Goal: Complete application form: Complete application form

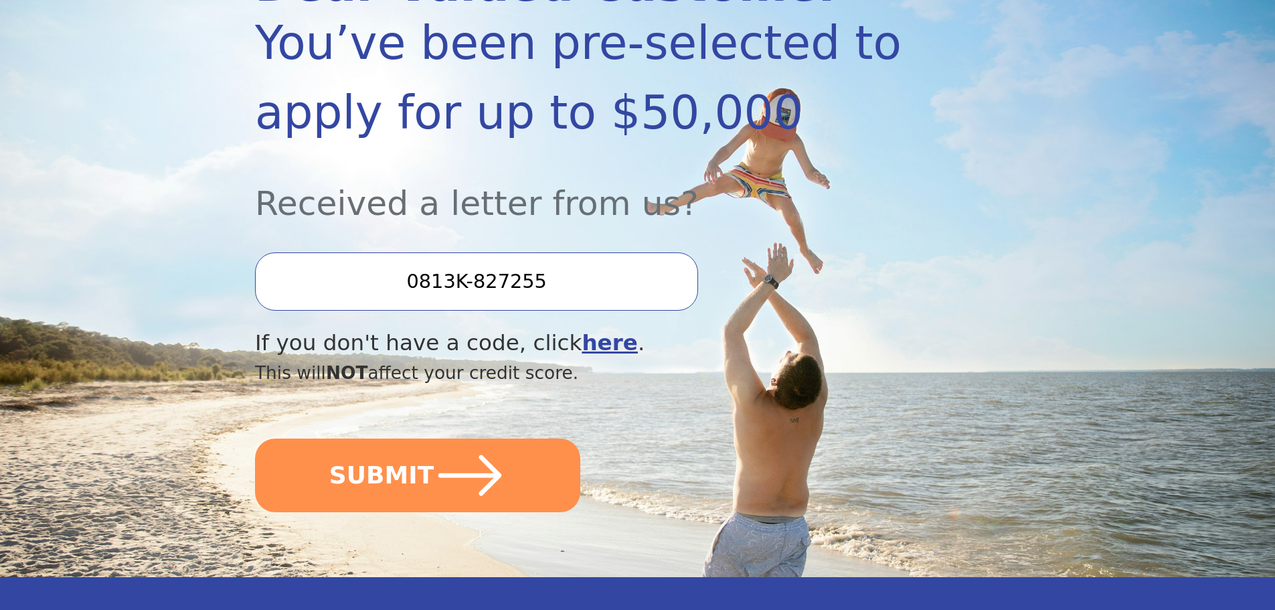
scroll to position [268, 0]
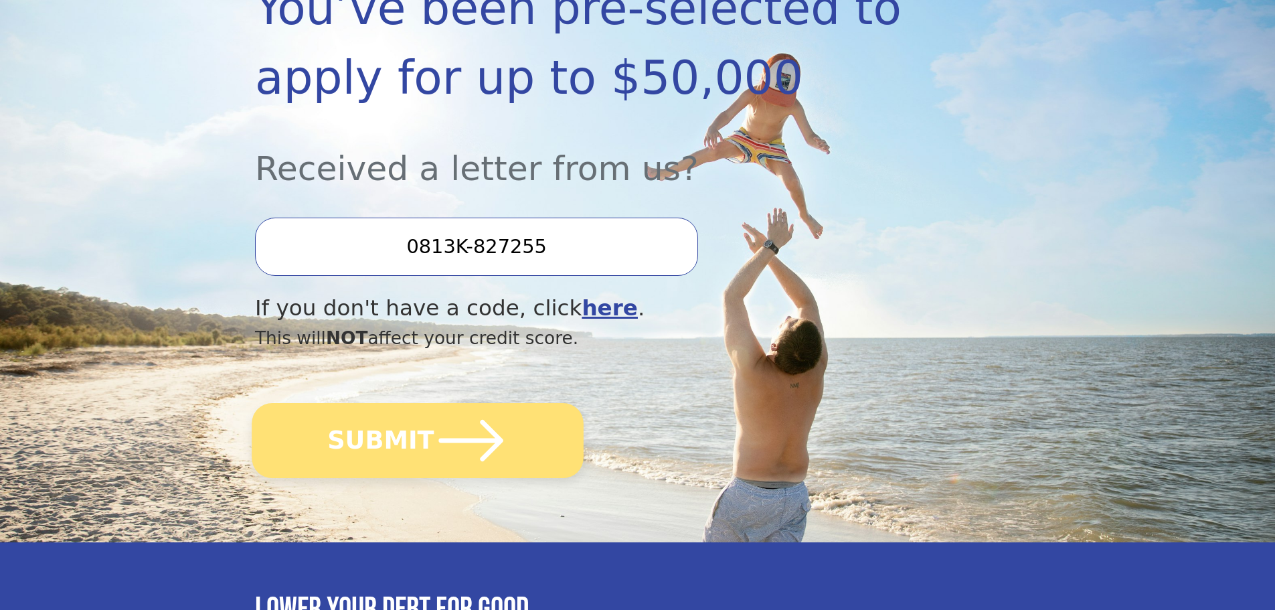
click at [341, 438] on button "SUBMIT" at bounding box center [418, 440] width 332 height 75
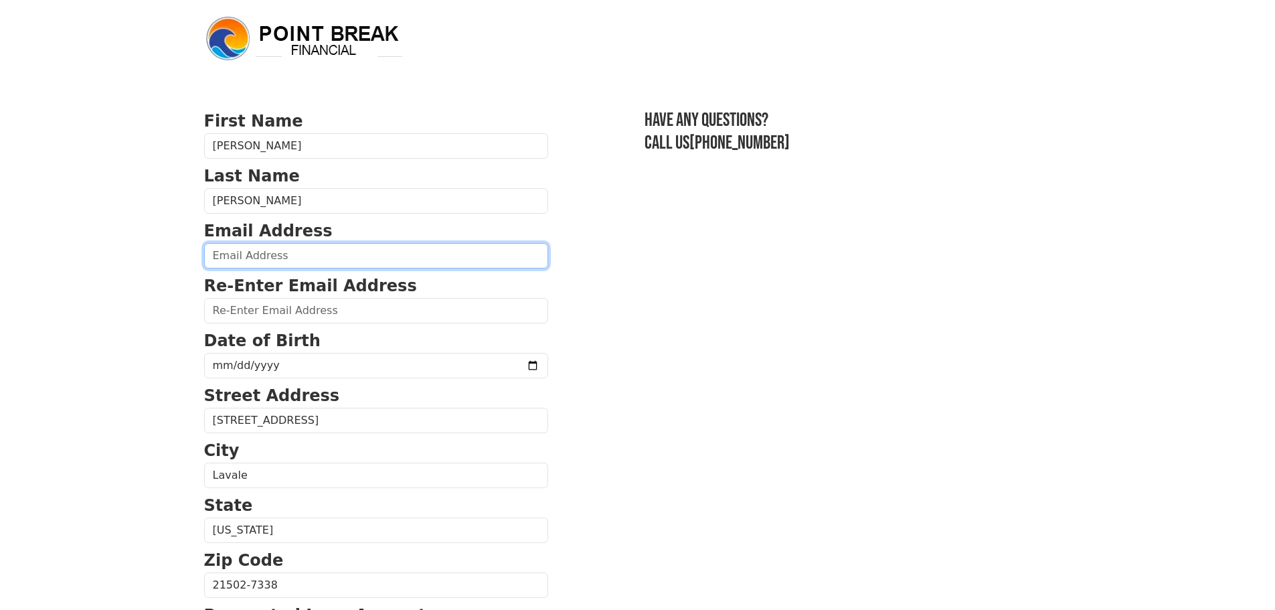
click at [289, 258] on input "email" at bounding box center [376, 255] width 344 height 25
type input "[EMAIL_ADDRESS][DOMAIN_NAME]"
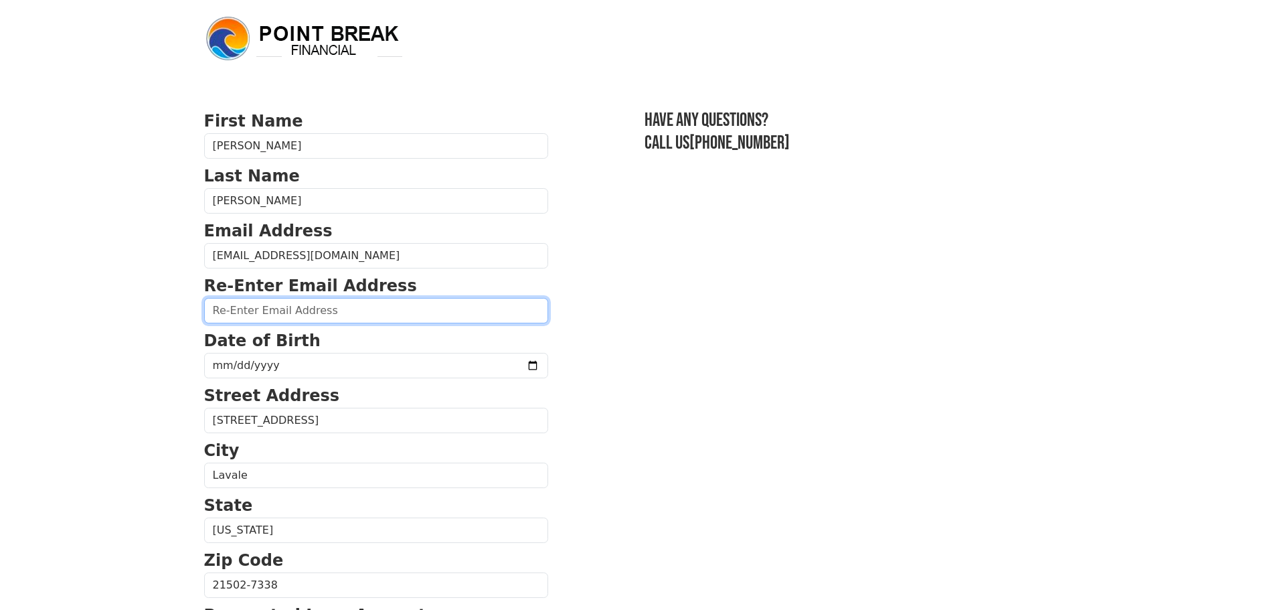
click at [278, 317] on input "email" at bounding box center [376, 310] width 344 height 25
type input "[EMAIL_ADDRESS][DOMAIN_NAME]"
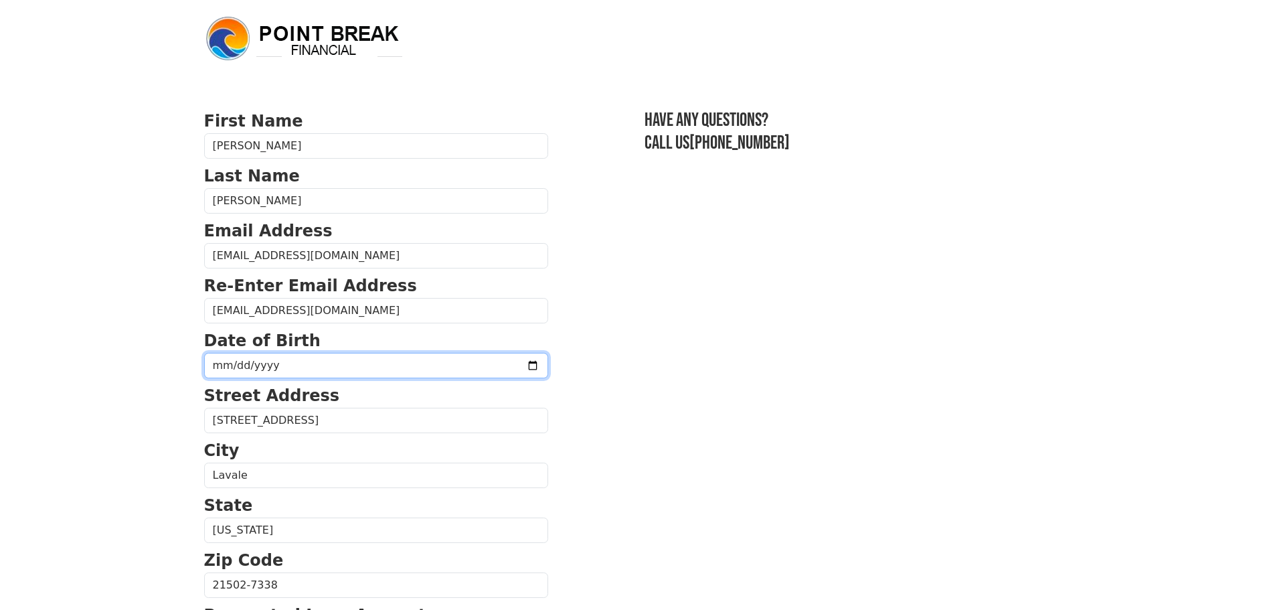
click at [497, 366] on input "date" at bounding box center [376, 365] width 344 height 25
click at [238, 367] on input "[DATE]" at bounding box center [376, 365] width 344 height 25
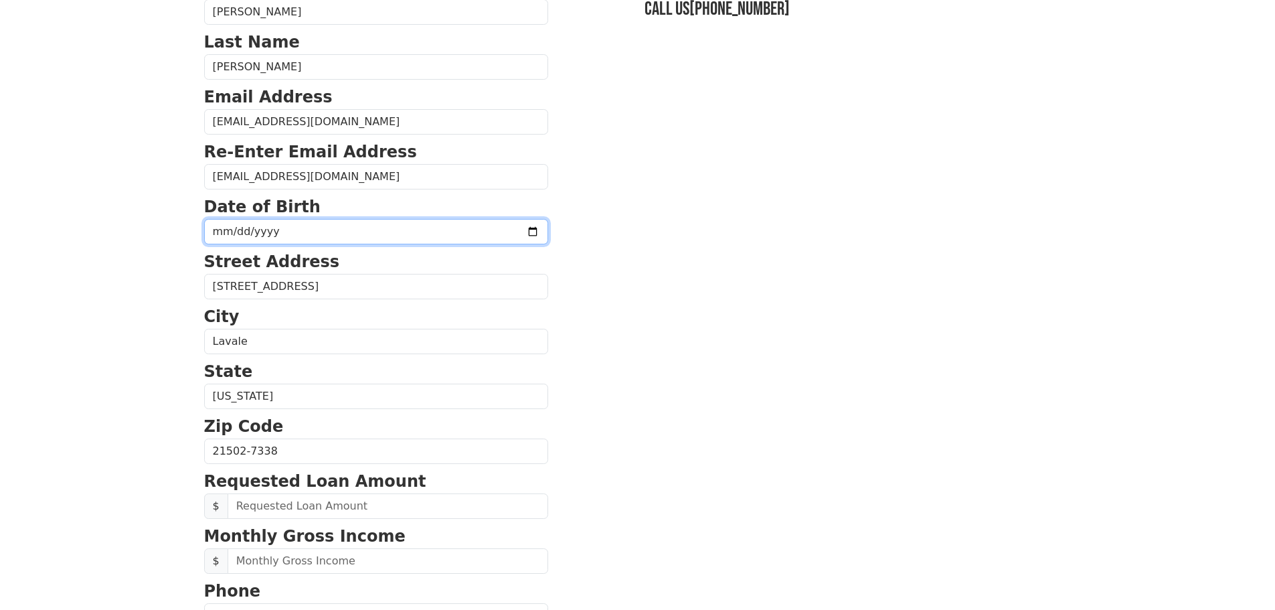
scroll to position [201, 0]
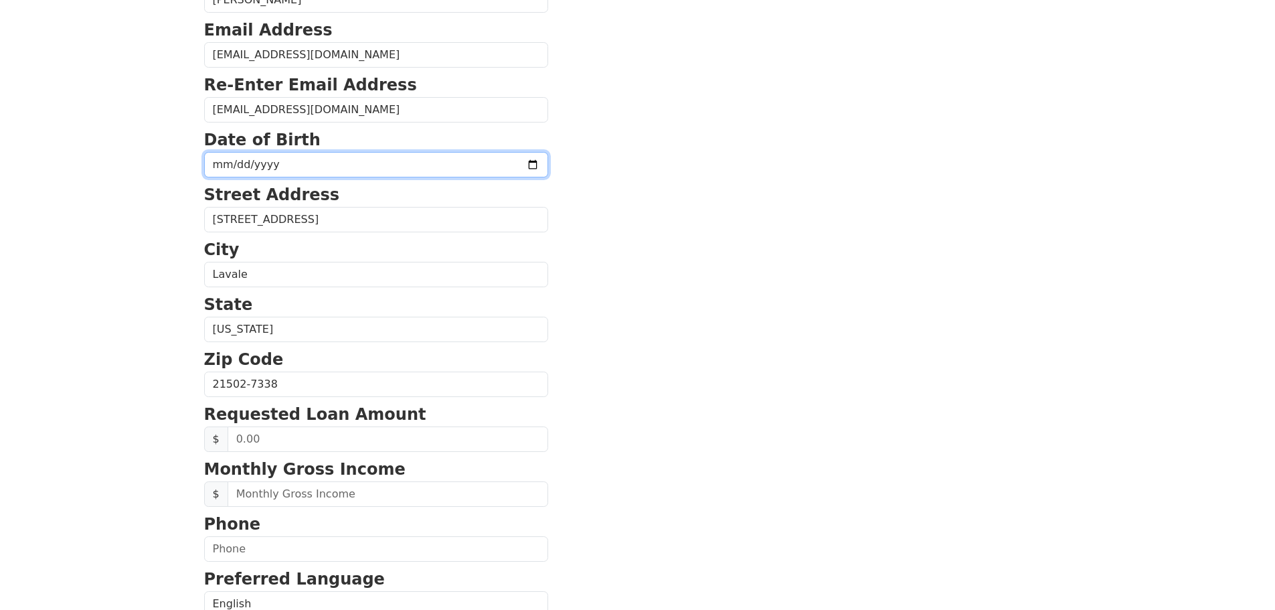
type input "197540-10-22"
type input "[DATE]"
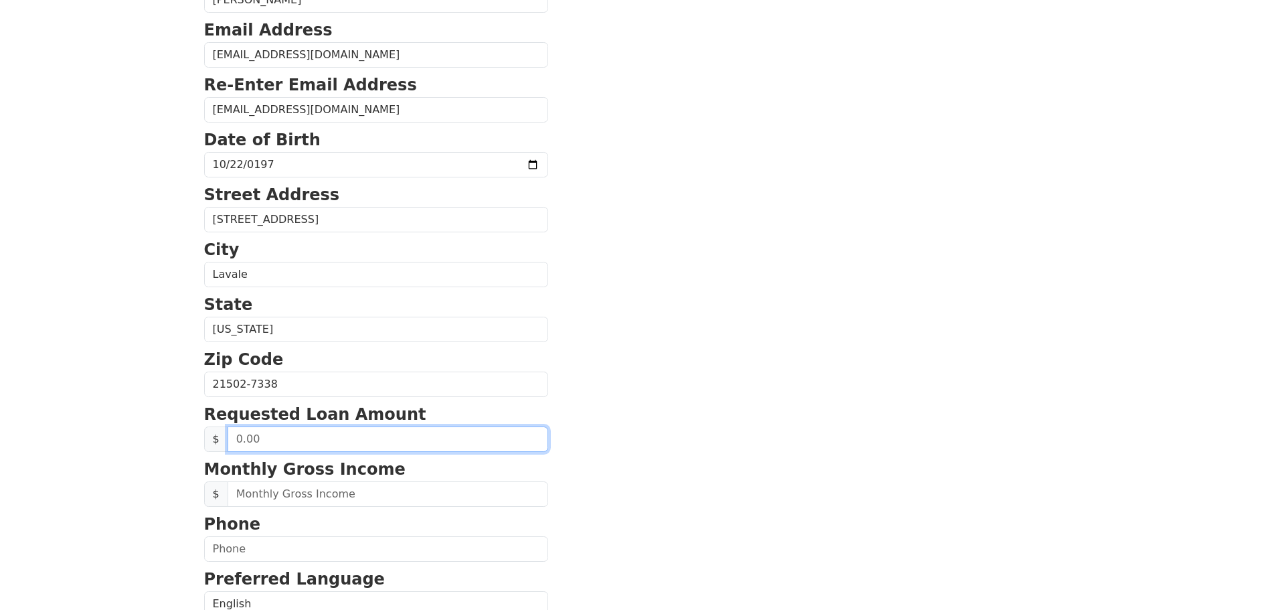
click at [301, 444] on input "text" at bounding box center [388, 438] width 321 height 25
type input "40,000.00"
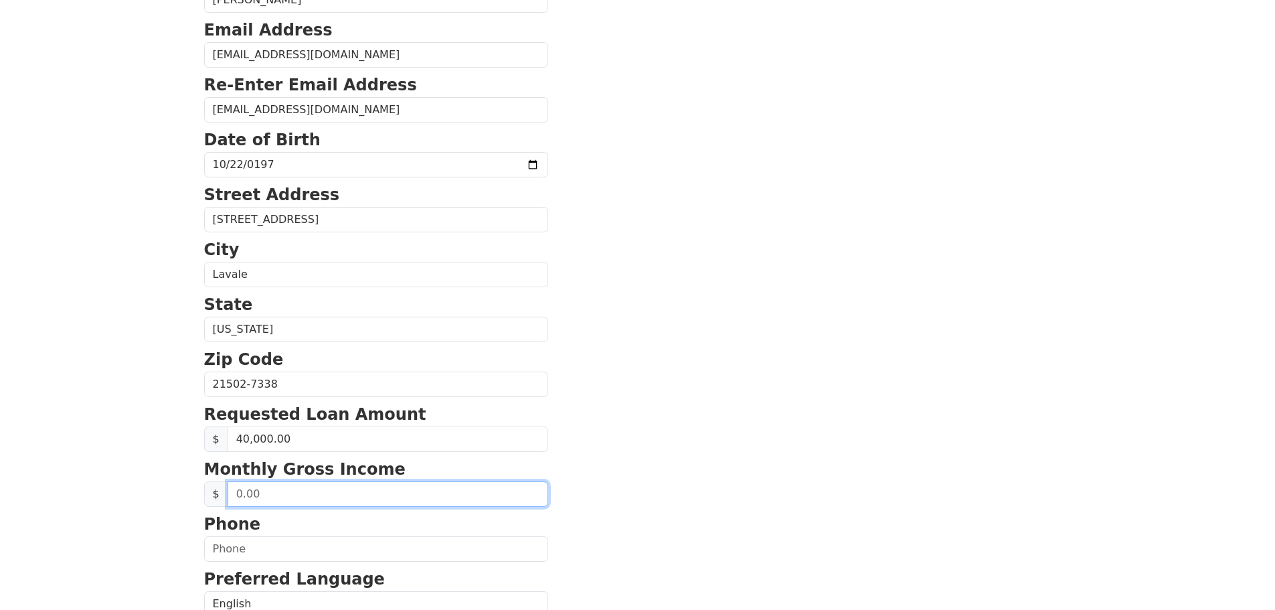
click at [310, 493] on input "text" at bounding box center [388, 493] width 321 height 25
type input "10,000.00"
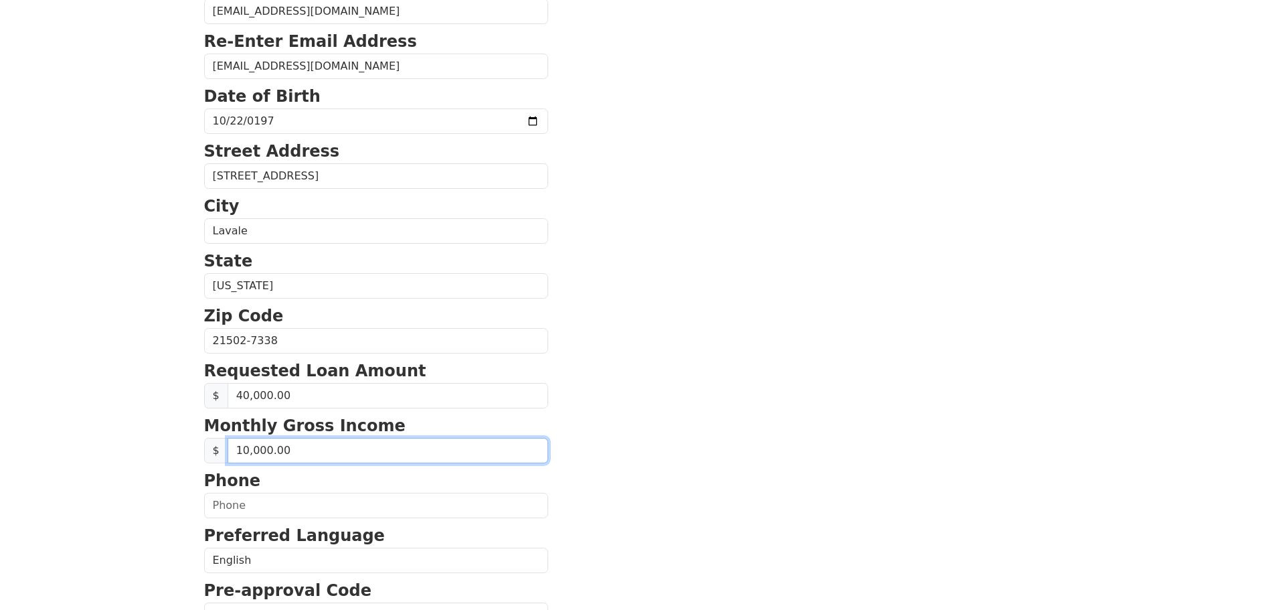
scroll to position [268, 0]
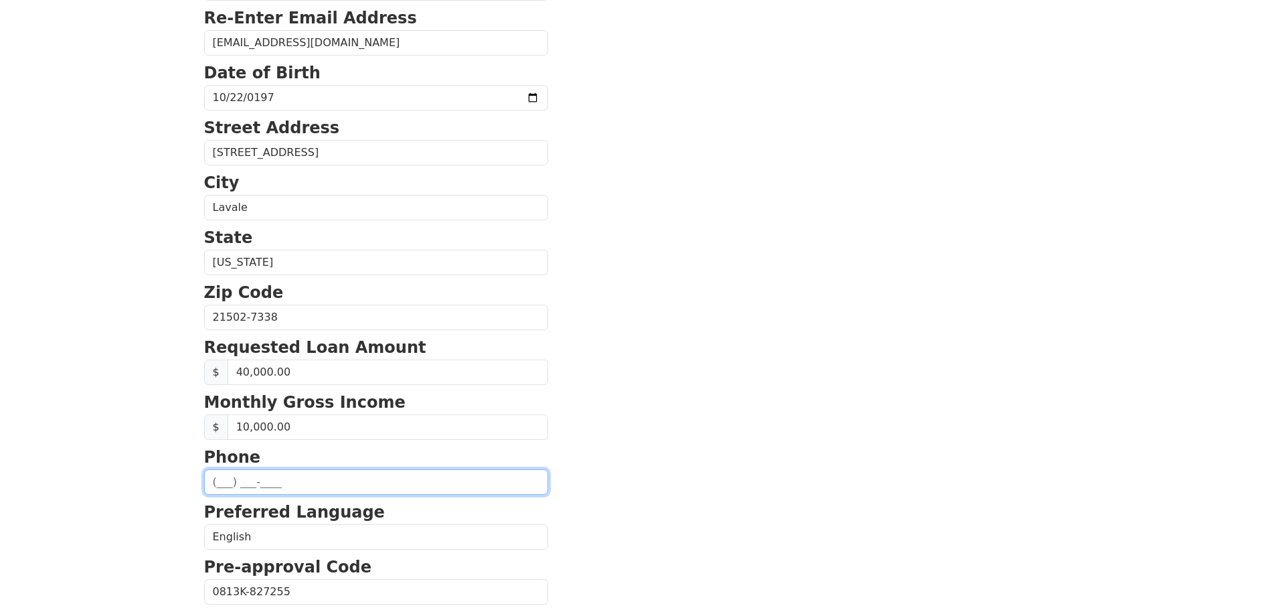
click at [307, 487] on input "text" at bounding box center [376, 481] width 344 height 25
type input "[PHONE_NUMBER]"
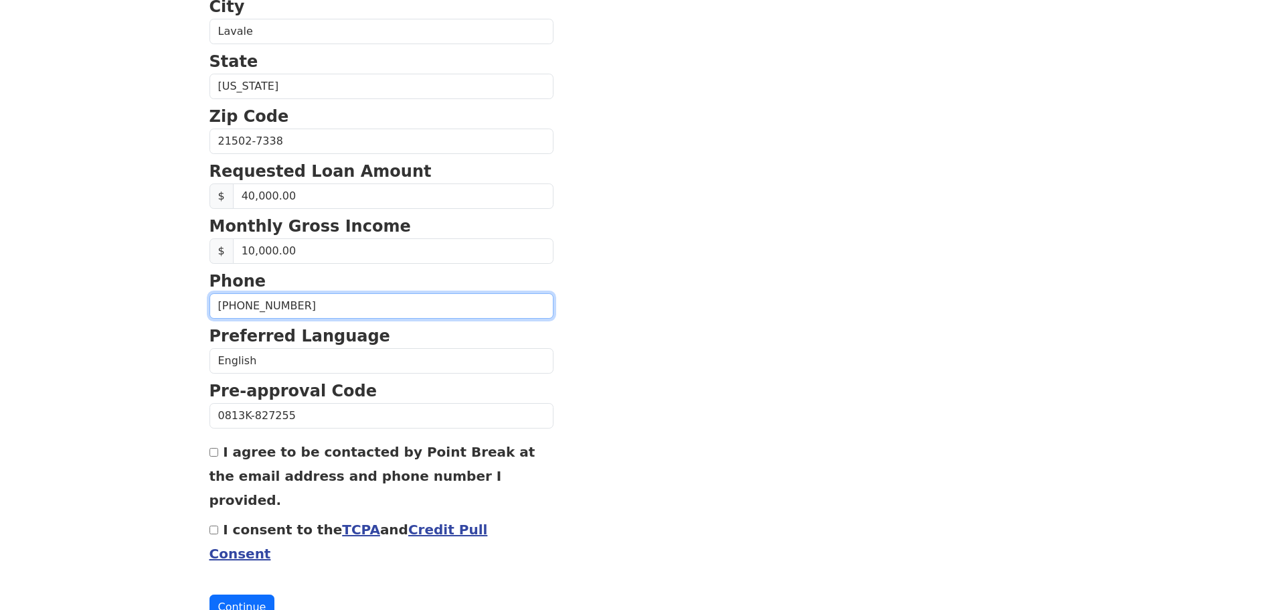
scroll to position [456, 0]
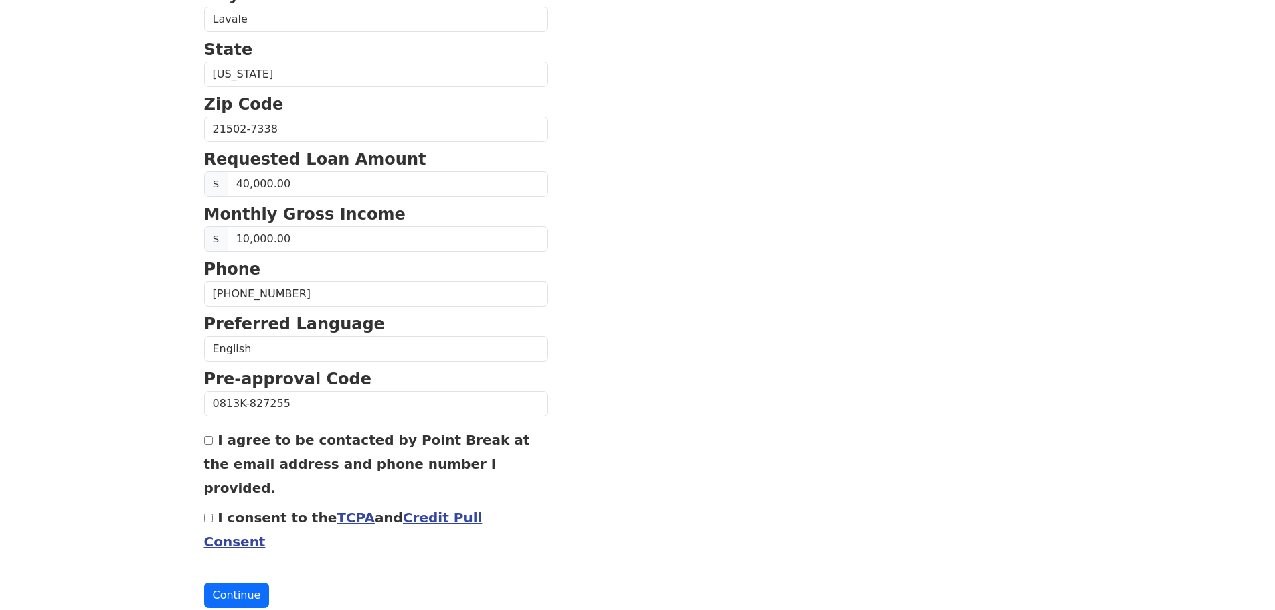
click at [210, 442] on input "I agree to be contacted by Point Break at the email address and phone number I …" at bounding box center [208, 440] width 9 height 9
checkbox input "true"
click at [405, 509] on link "Credit Pull Consent" at bounding box center [343, 529] width 278 height 40
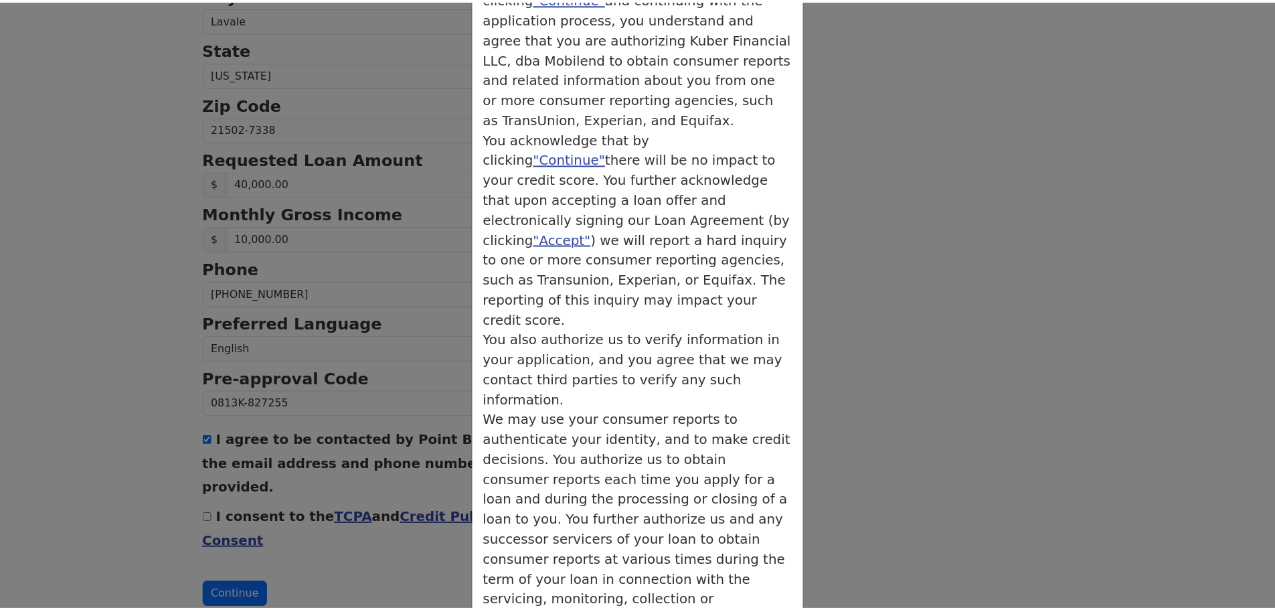
scroll to position [144, 0]
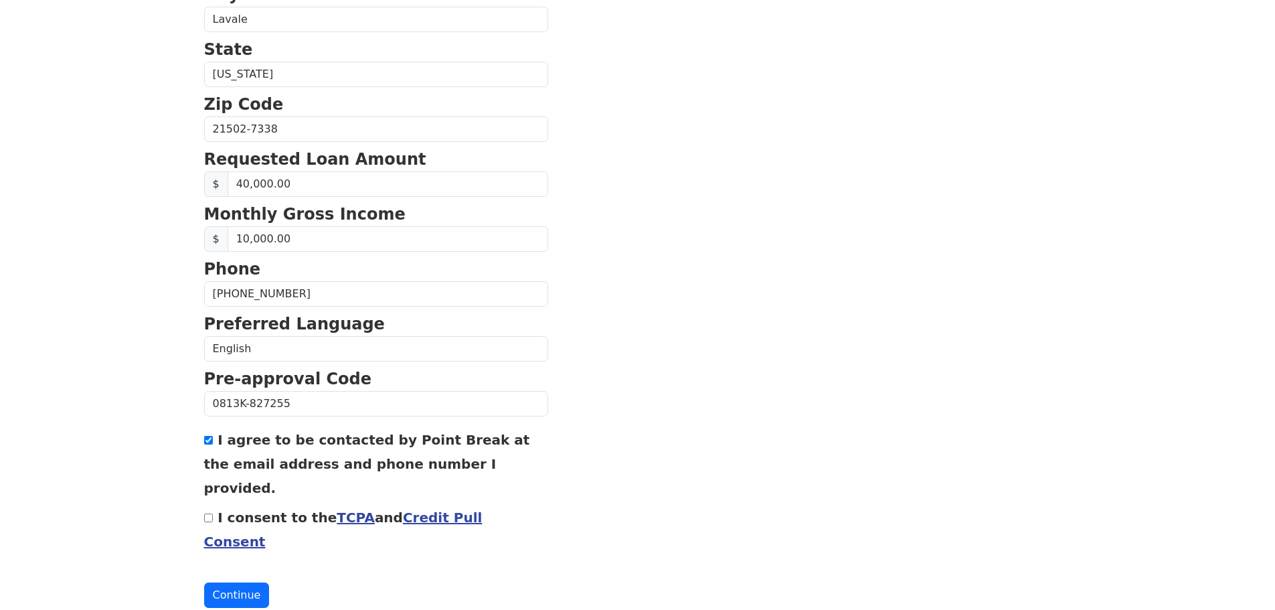
click at [210, 513] on input "I consent to the TCPA and Credit Pull Consent" at bounding box center [208, 517] width 9 height 9
checkbox input "true"
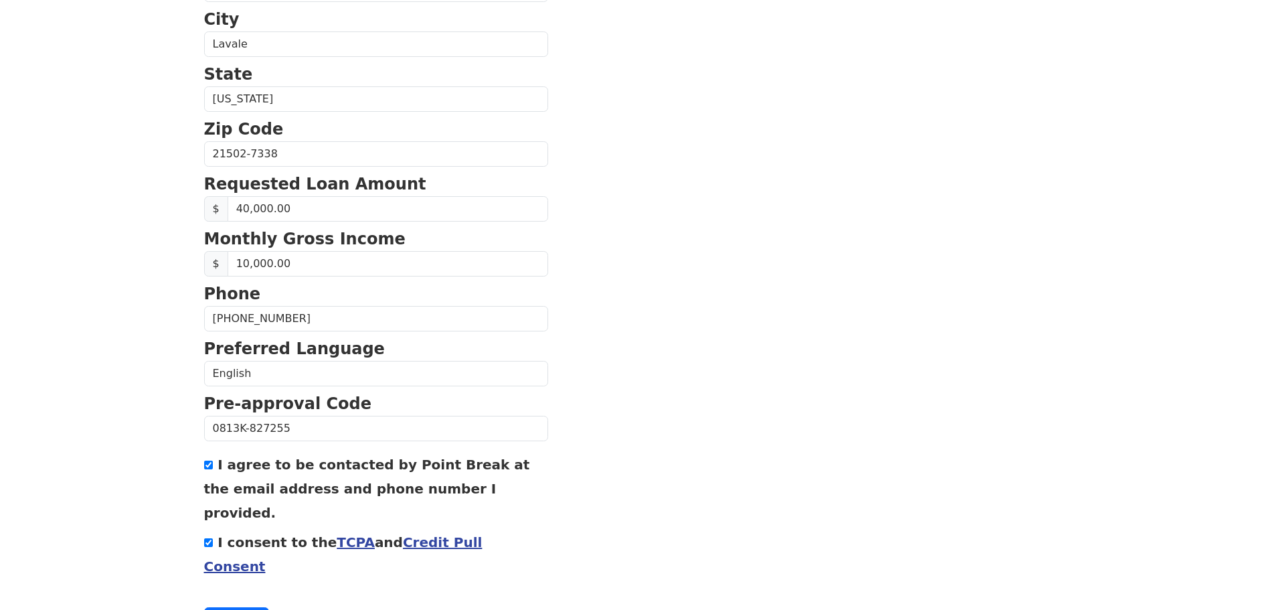
scroll to position [456, 0]
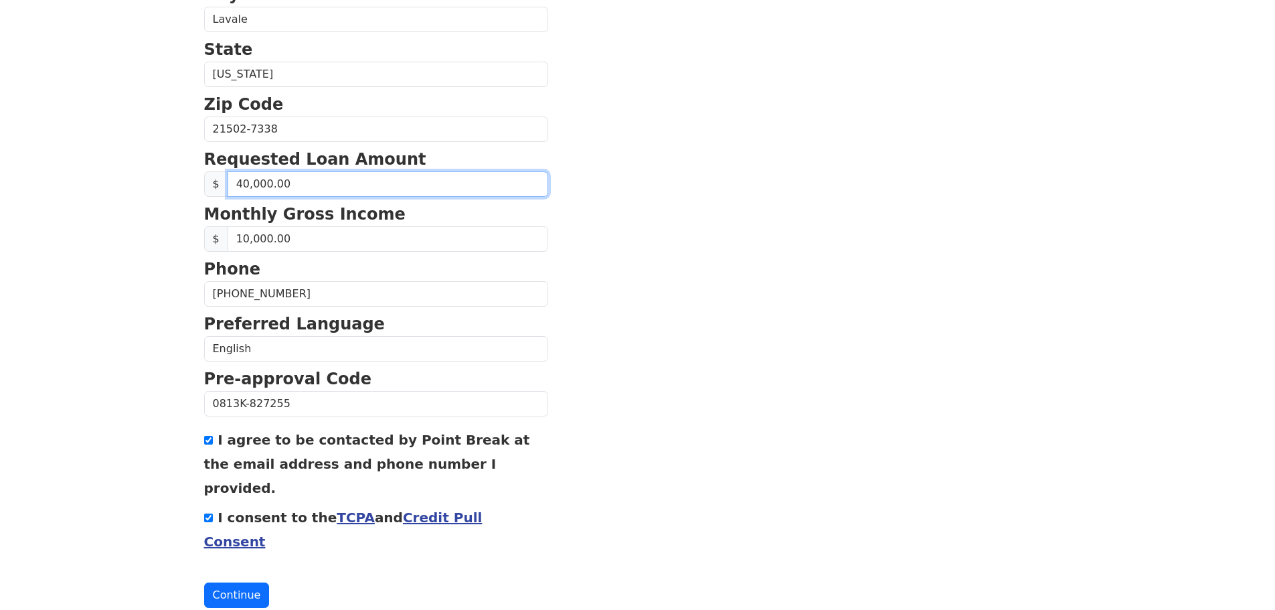
click at [240, 185] on input "40,000.00" at bounding box center [388, 183] width 321 height 25
click at [240, 184] on input "50,000.00" at bounding box center [388, 183] width 321 height 25
type input "40,000.00"
click at [235, 582] on button "Continue" at bounding box center [237, 594] width 66 height 25
